Goal: Download file/media

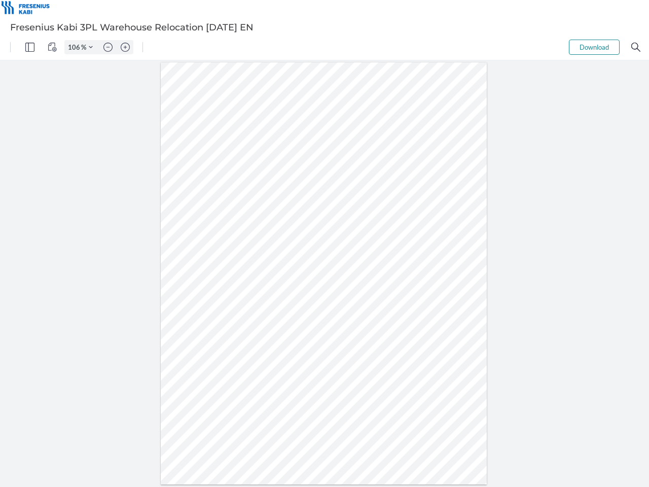
click at [30, 47] on img "Panel" at bounding box center [29, 47] width 9 height 9
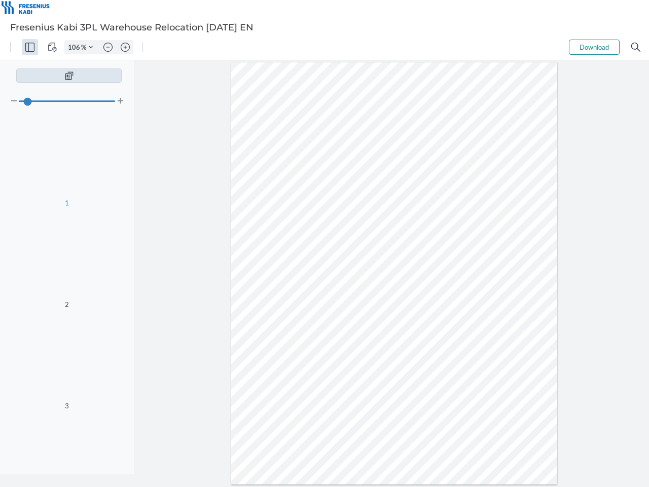
click at [52, 47] on img "View Controls" at bounding box center [52, 47] width 9 height 9
click at [76, 47] on input "106" at bounding box center [73, 47] width 16 height 9
click at [91, 47] on img "Zoom Controls" at bounding box center [91, 47] width 4 height 4
click at [108, 47] on img "Zoom out" at bounding box center [107, 47] width 9 height 9
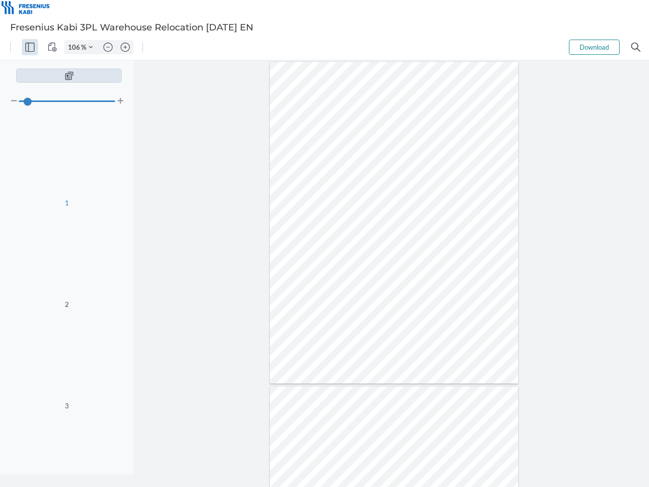
click at [125, 47] on img "Zoom in" at bounding box center [125, 47] width 9 height 9
type input "106"
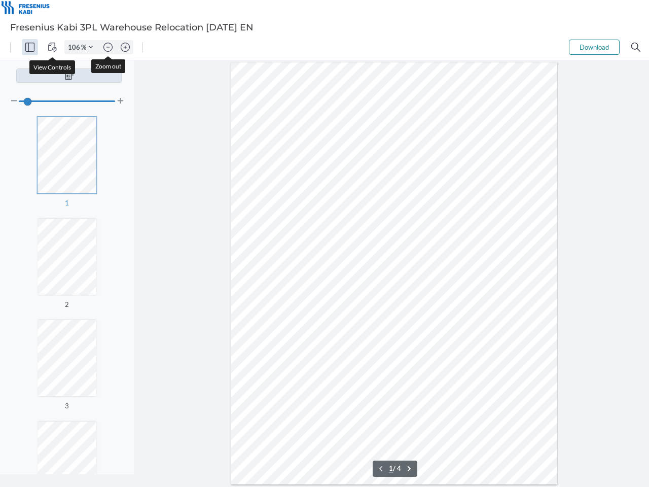
click at [594, 47] on button "Download" at bounding box center [594, 47] width 51 height 15
click at [636, 47] on img "Search" at bounding box center [635, 47] width 9 height 9
